Goal: Check status: Check status

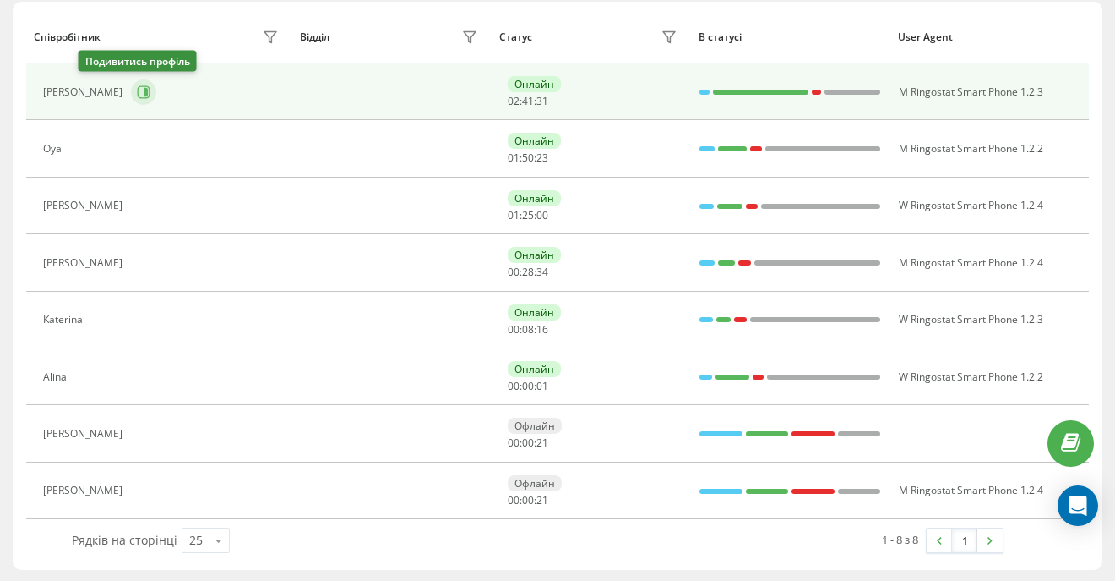
click at [144, 90] on icon at bounding box center [146, 92] width 4 height 8
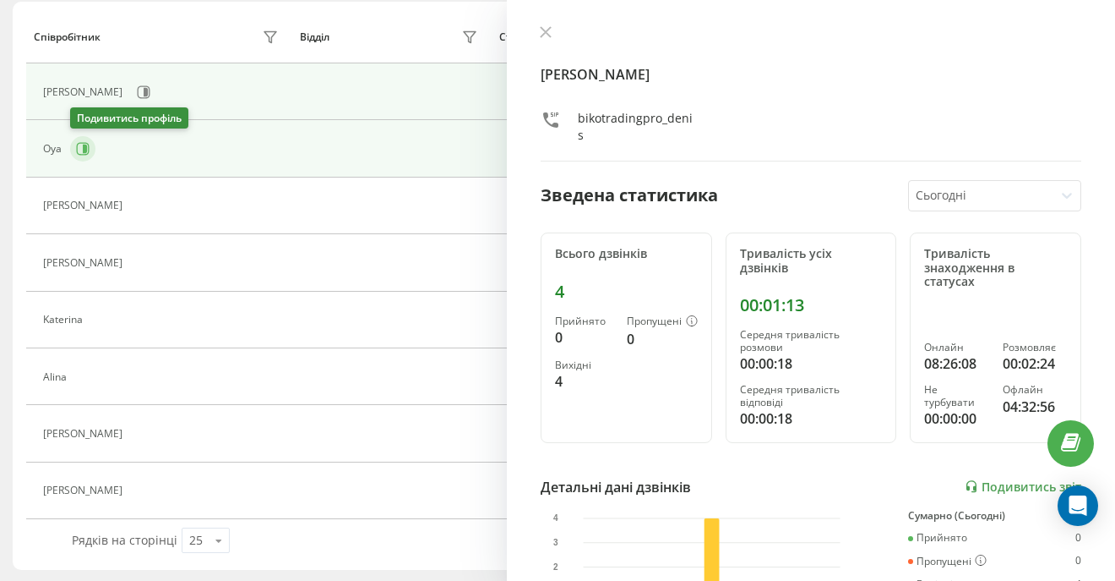
click at [89, 155] on icon at bounding box center [83, 149] width 14 height 14
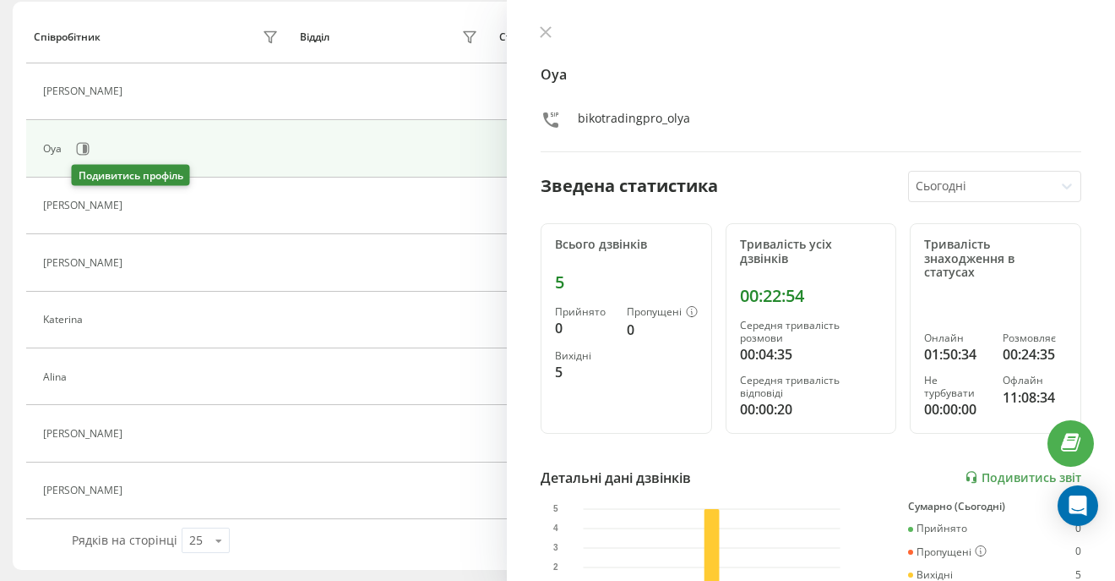
click at [134, 210] on icon at bounding box center [141, 206] width 14 height 14
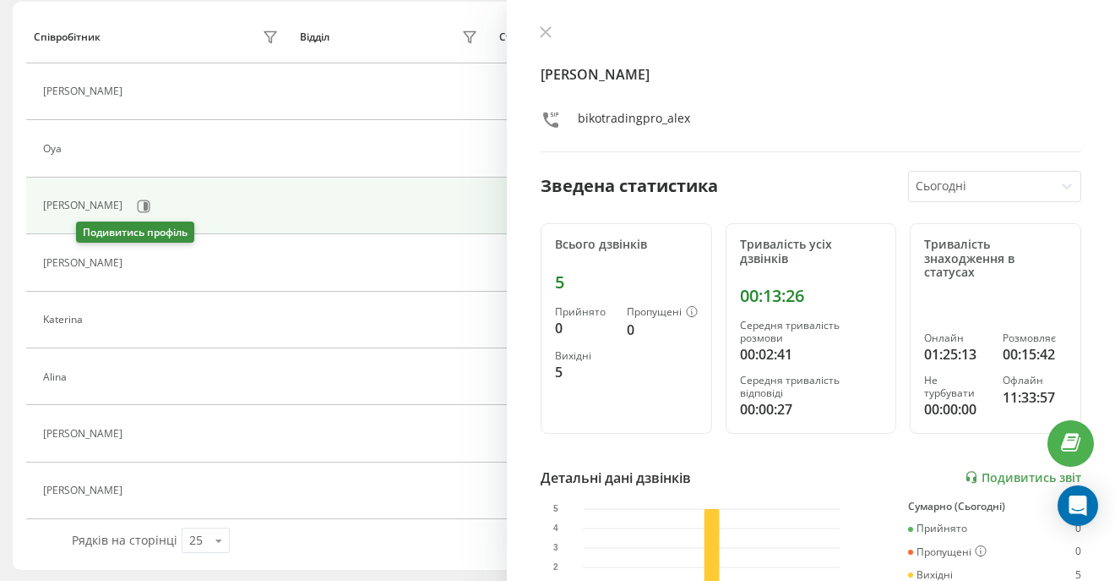
click at [134, 256] on icon at bounding box center [141, 263] width 14 height 14
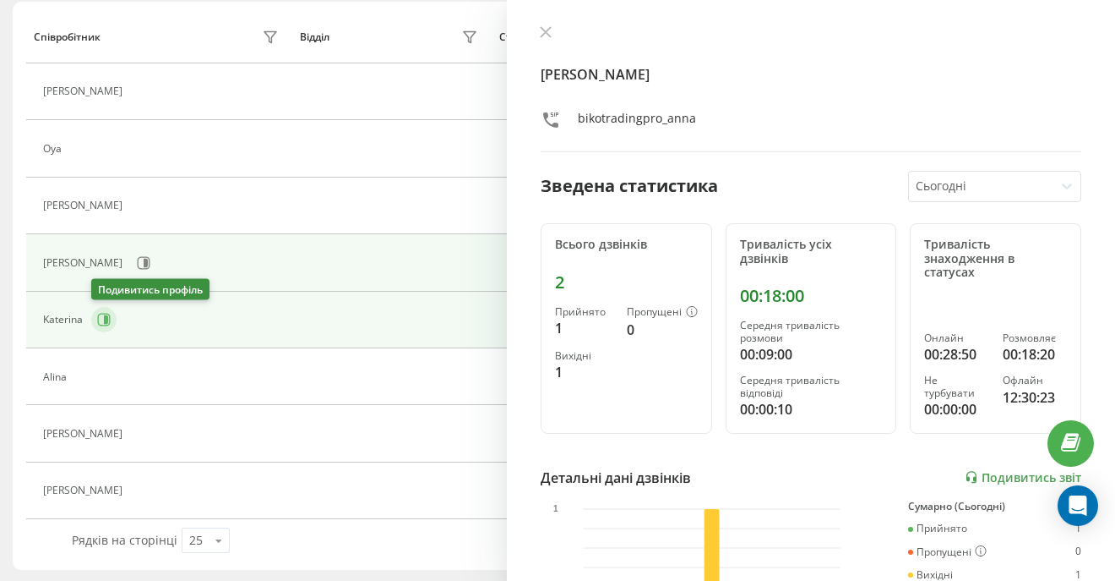
click at [100, 319] on icon at bounding box center [104, 320] width 14 height 14
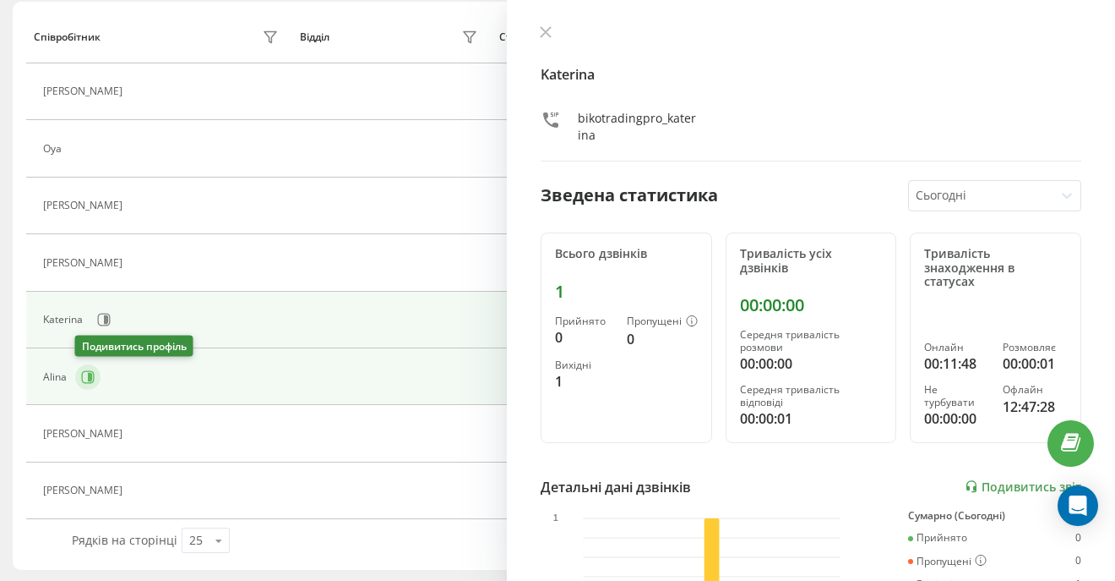
click at [95, 379] on button at bounding box center [87, 376] width 25 height 25
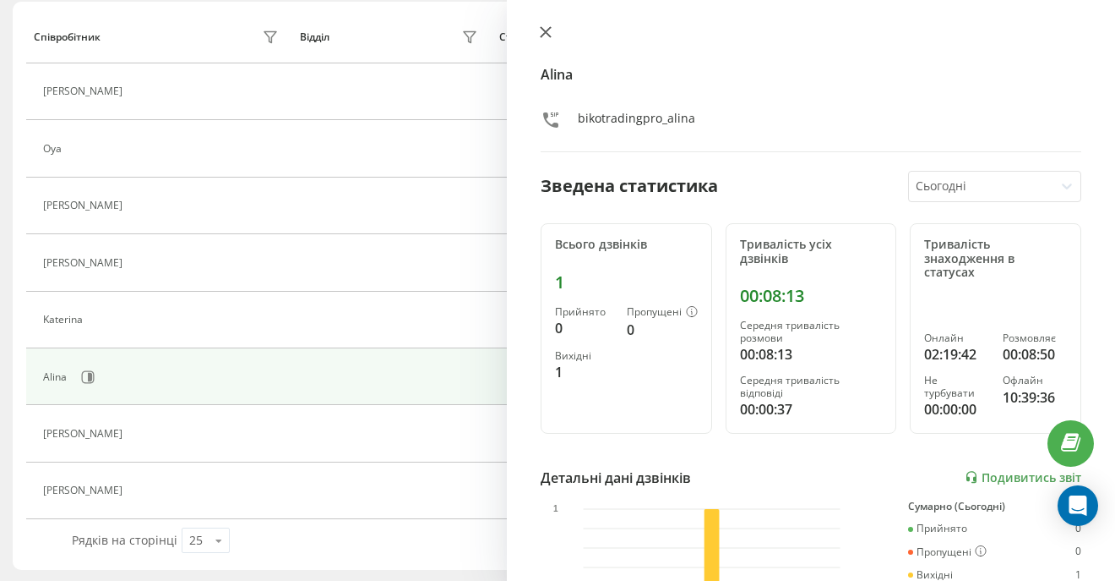
click at [544, 28] on icon at bounding box center [546, 32] width 12 height 12
